Goal: Navigation & Orientation: Find specific page/section

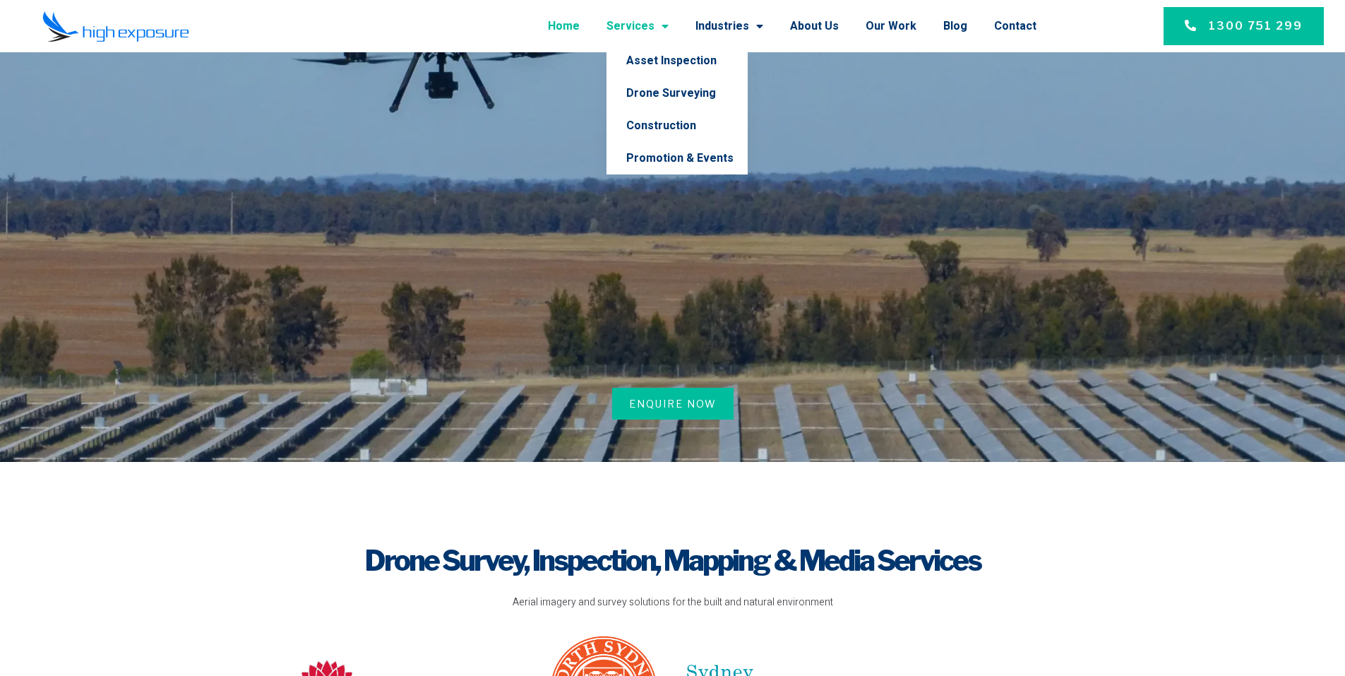
click at [669, 25] on span "Menu" at bounding box center [661, 25] width 14 height 25
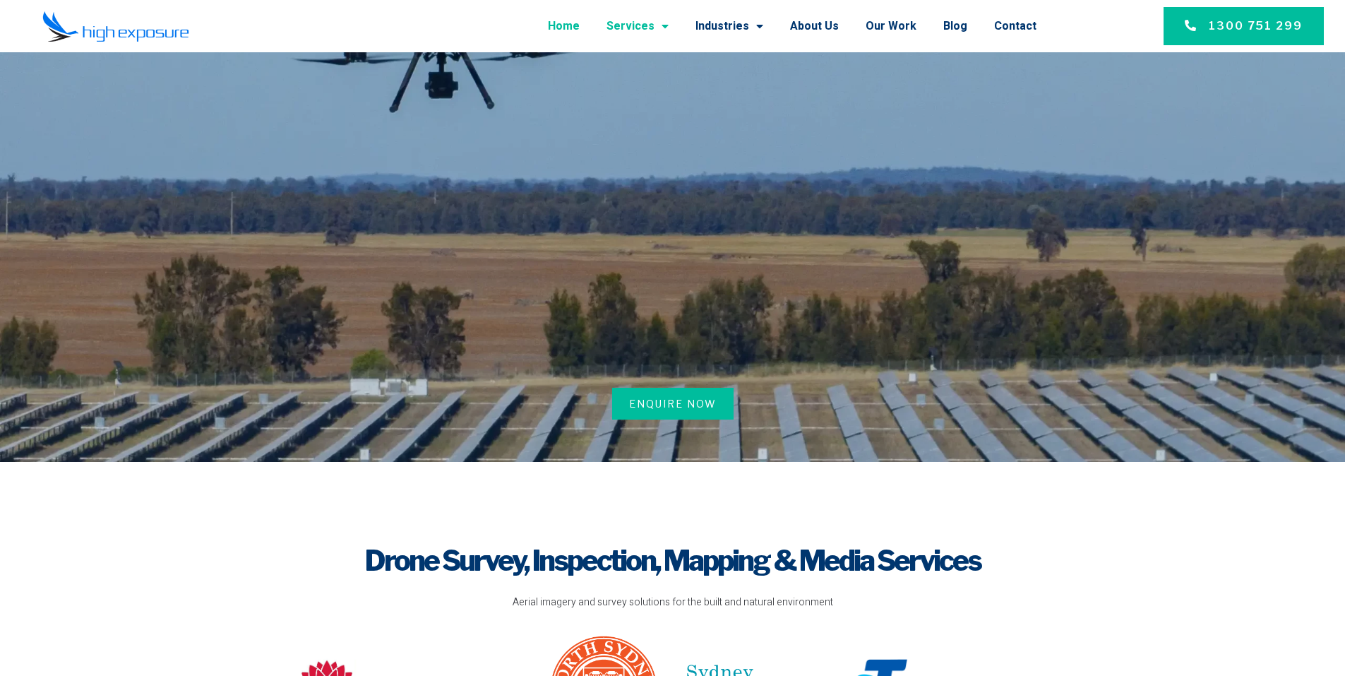
click at [669, 20] on span "Menu" at bounding box center [661, 25] width 14 height 25
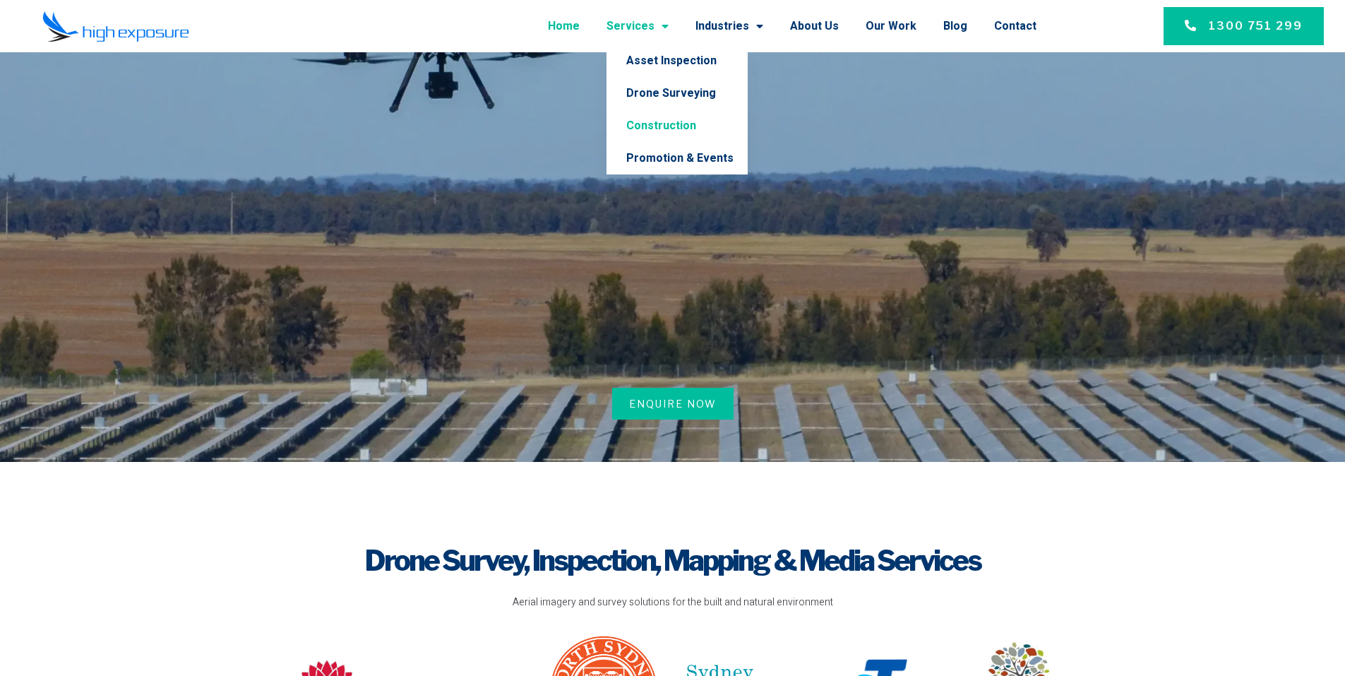
click at [690, 121] on link "Construction" at bounding box center [676, 125] width 141 height 32
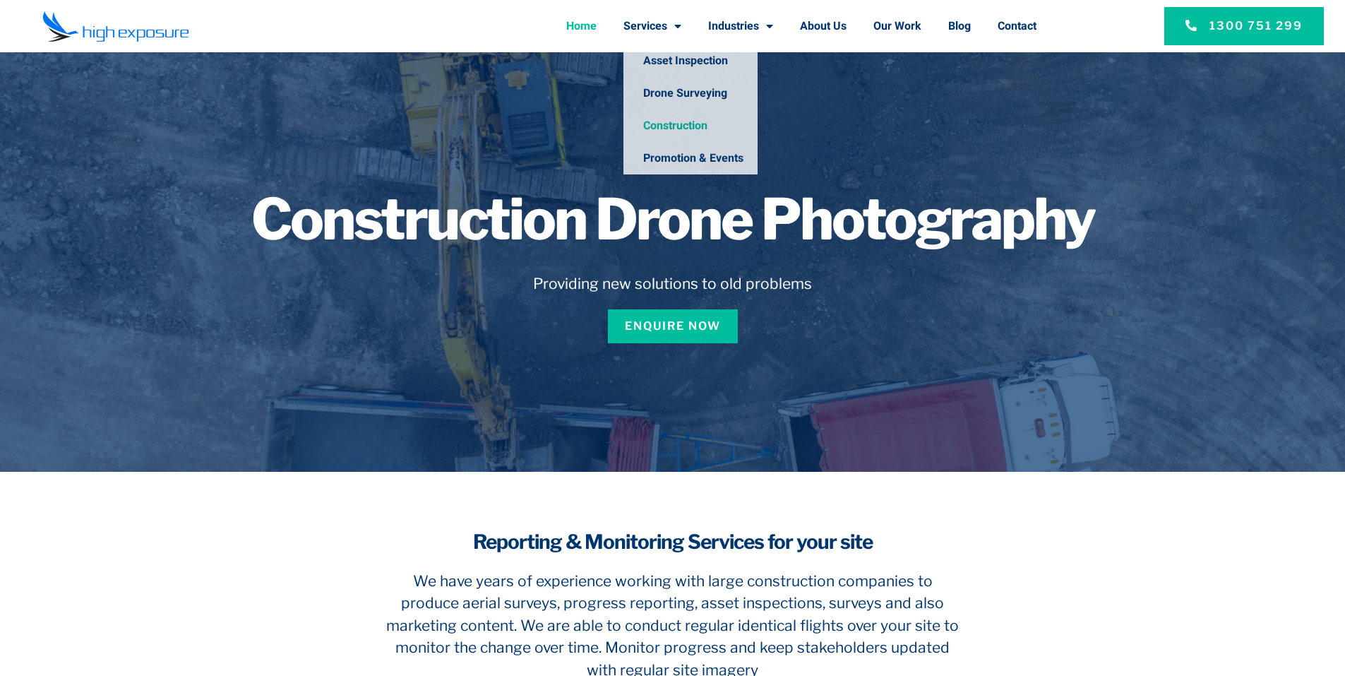
click at [573, 20] on link "Home" at bounding box center [581, 26] width 30 height 37
